Goal: Information Seeking & Learning: Learn about a topic

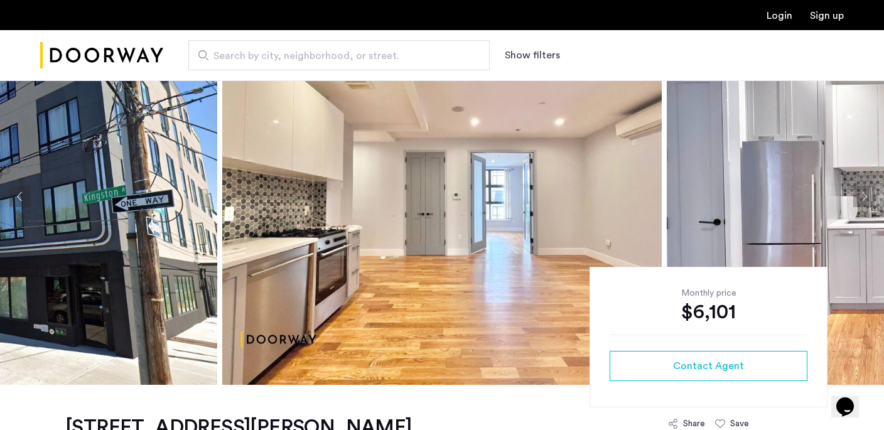
scroll to position [59, 0]
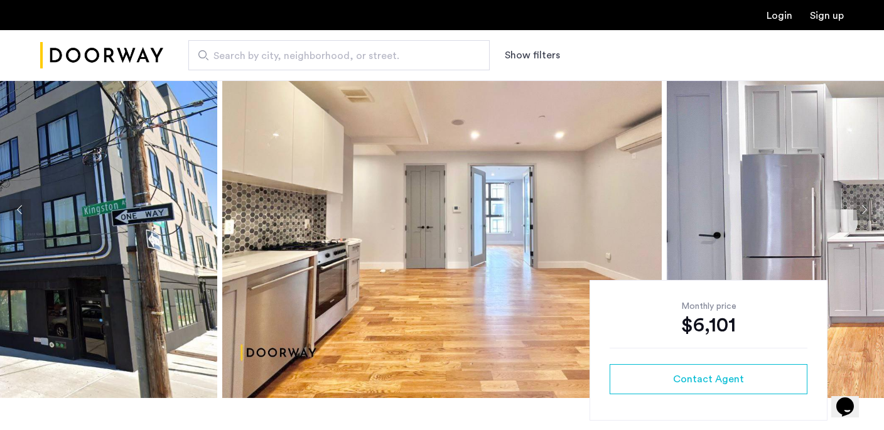
click at [478, 202] on img at bounding box center [442, 209] width 440 height 377
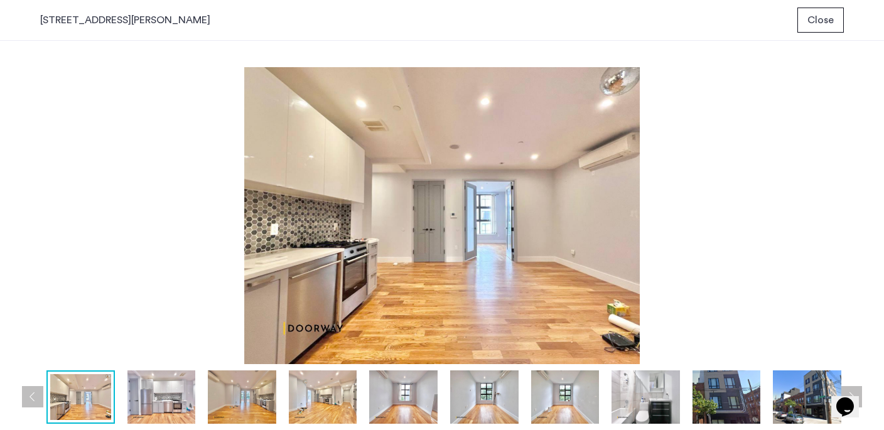
scroll to position [0, 0]
click at [149, 396] on img at bounding box center [161, 396] width 68 height 53
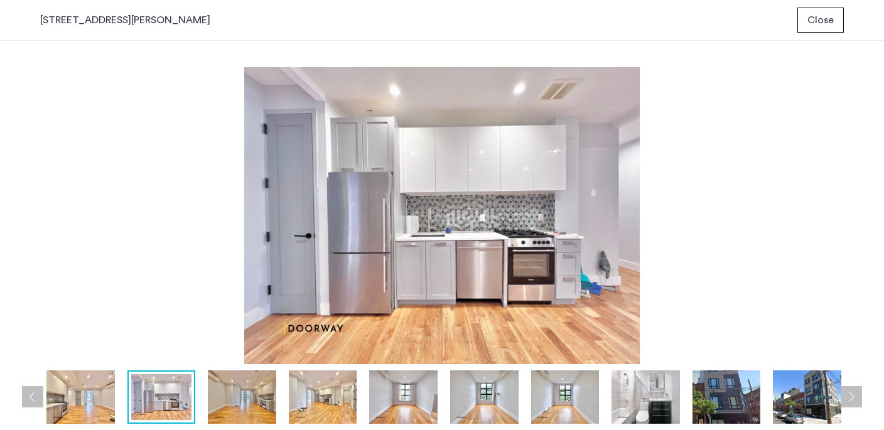
click at [246, 389] on img at bounding box center [242, 396] width 68 height 53
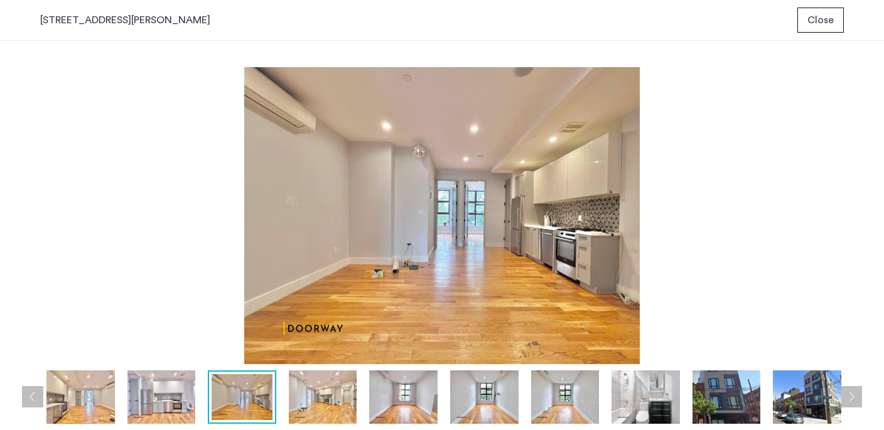
click at [335, 392] on img at bounding box center [323, 396] width 68 height 53
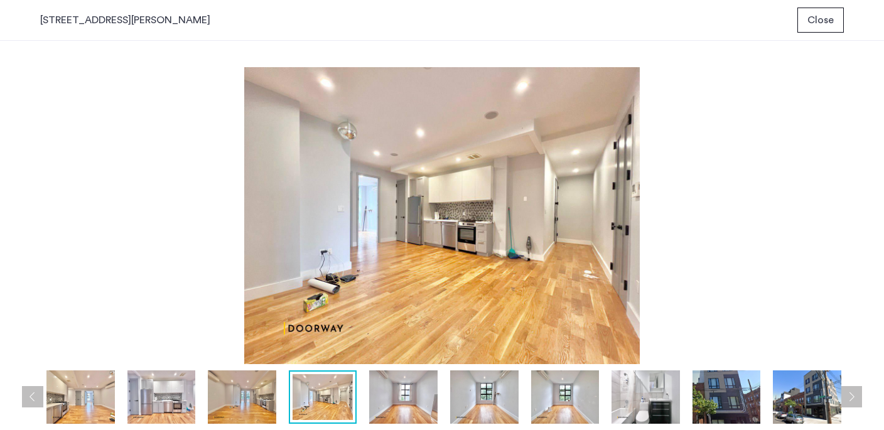
click at [387, 400] on img at bounding box center [403, 396] width 68 height 53
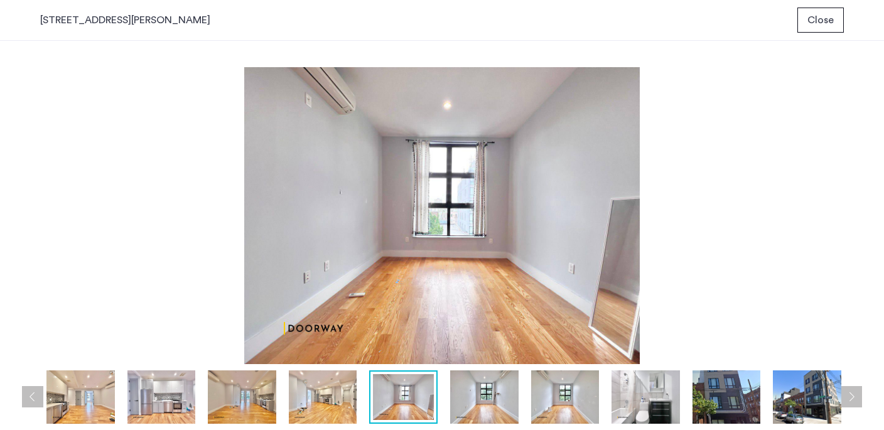
click at [482, 402] on img at bounding box center [484, 396] width 68 height 53
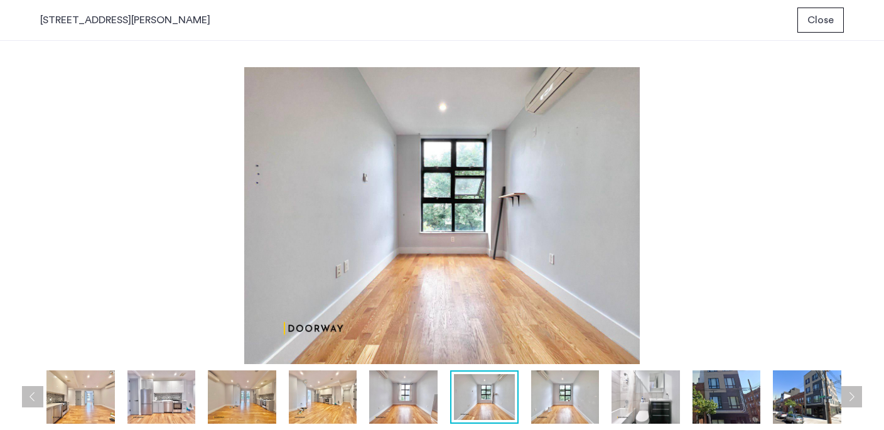
click at [396, 396] on img at bounding box center [403, 396] width 68 height 53
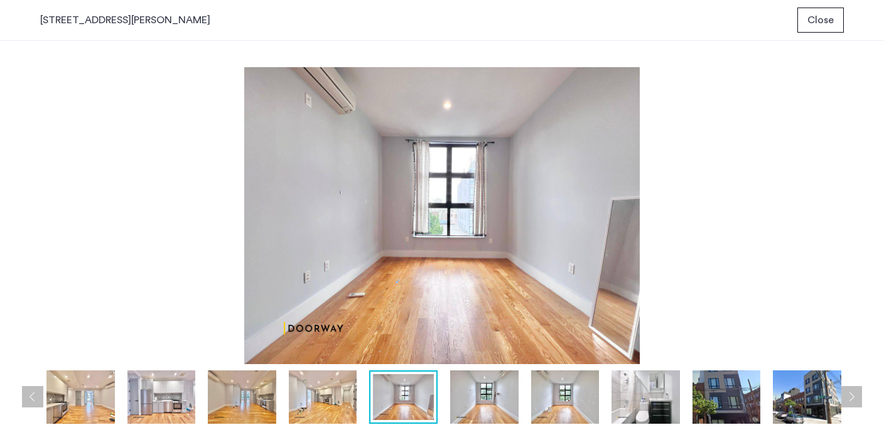
click at [490, 406] on img at bounding box center [484, 396] width 68 height 53
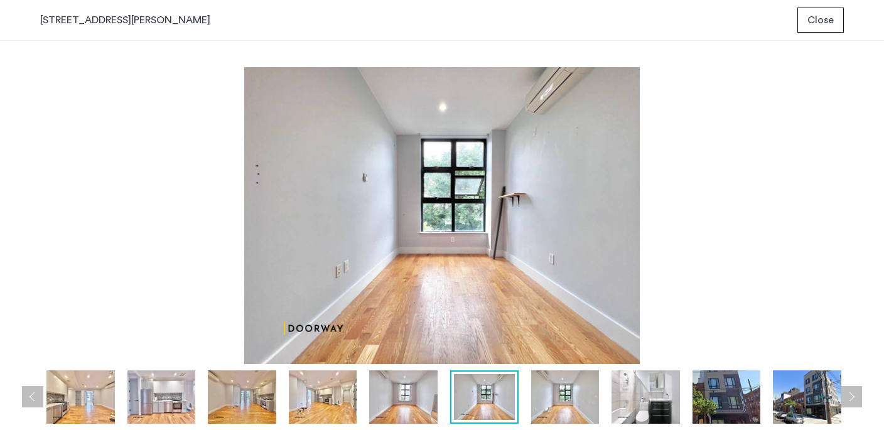
click at [556, 404] on img at bounding box center [565, 396] width 68 height 53
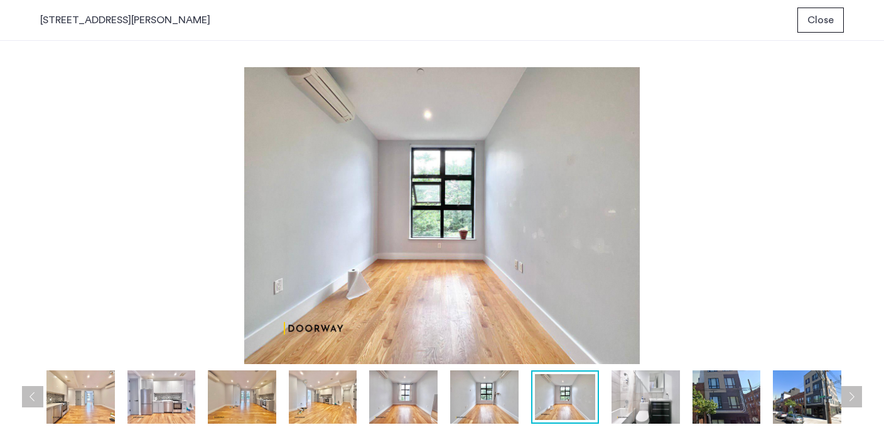
click at [556, 389] on img at bounding box center [565, 397] width 61 height 46
click at [624, 390] on img at bounding box center [646, 396] width 68 height 53
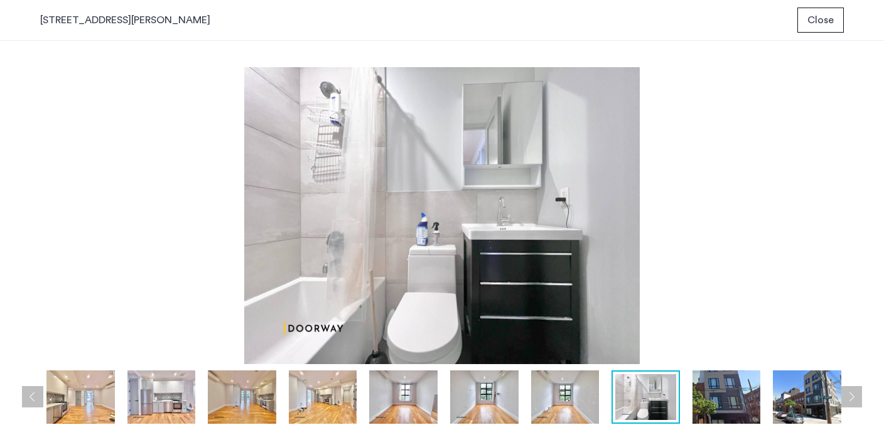
click at [708, 389] on img at bounding box center [727, 396] width 68 height 53
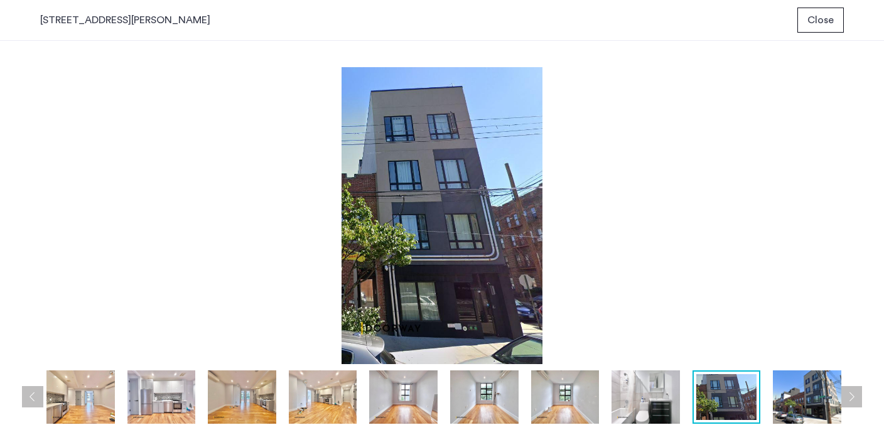
click at [801, 393] on img at bounding box center [807, 396] width 68 height 53
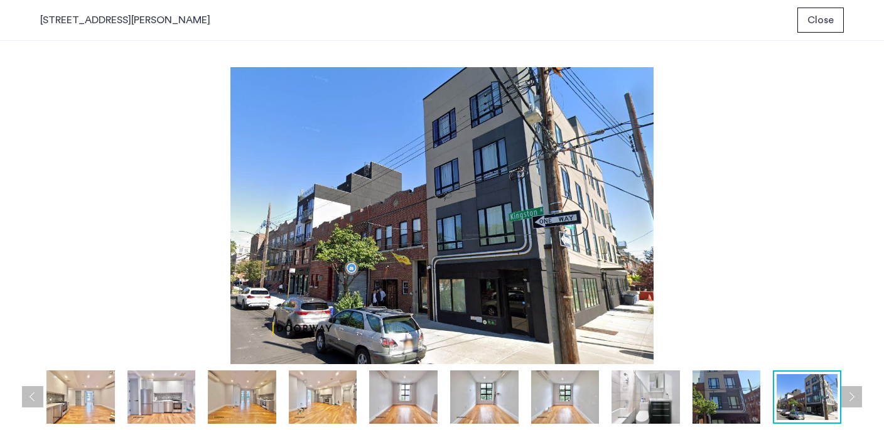
click at [852, 399] on button "Next apartment" at bounding box center [851, 396] width 21 height 21
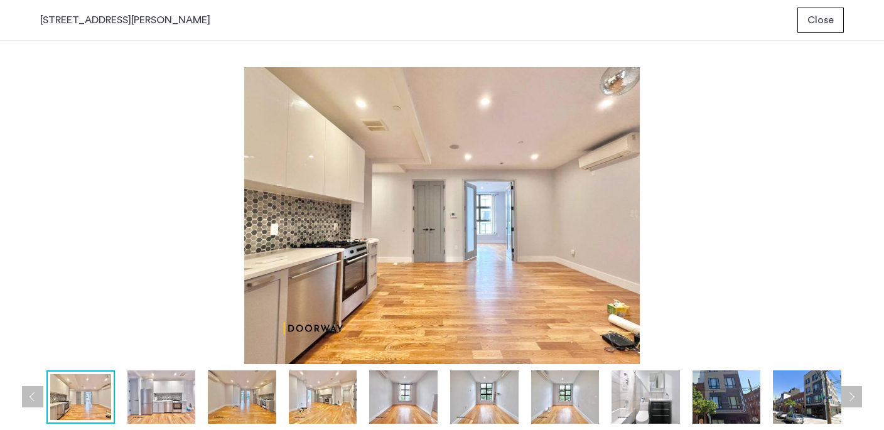
click at [852, 399] on button "Next apartment" at bounding box center [851, 396] width 21 height 21
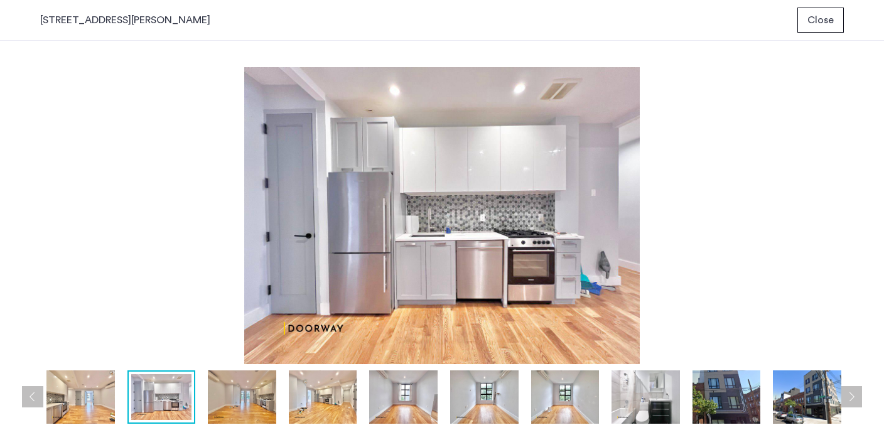
click at [816, 11] on button "Close" at bounding box center [820, 20] width 46 height 25
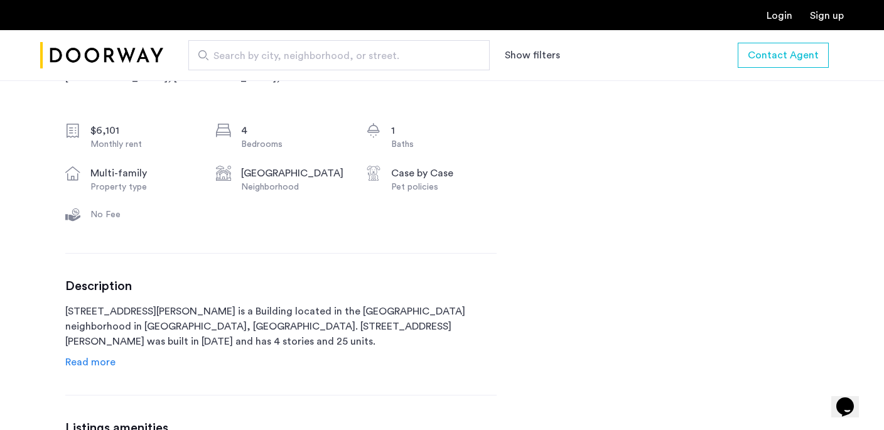
scroll to position [444, 0]
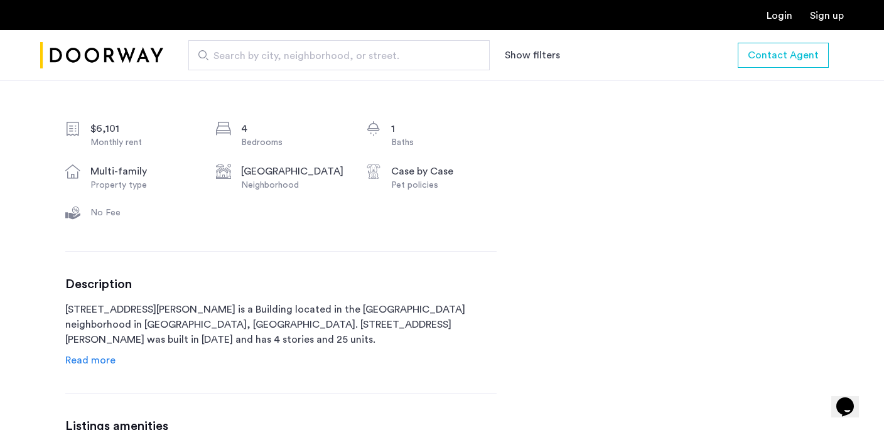
click at [94, 360] on span "Read more" at bounding box center [90, 360] width 50 height 10
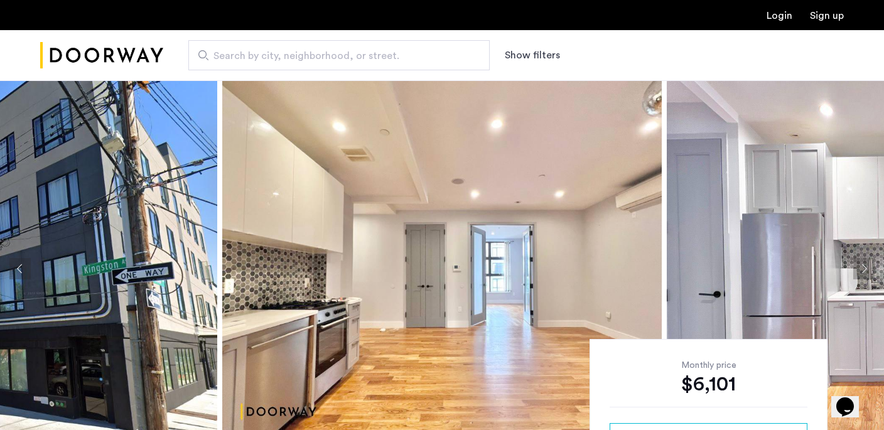
scroll to position [0, 0]
